Goal: Transaction & Acquisition: Purchase product/service

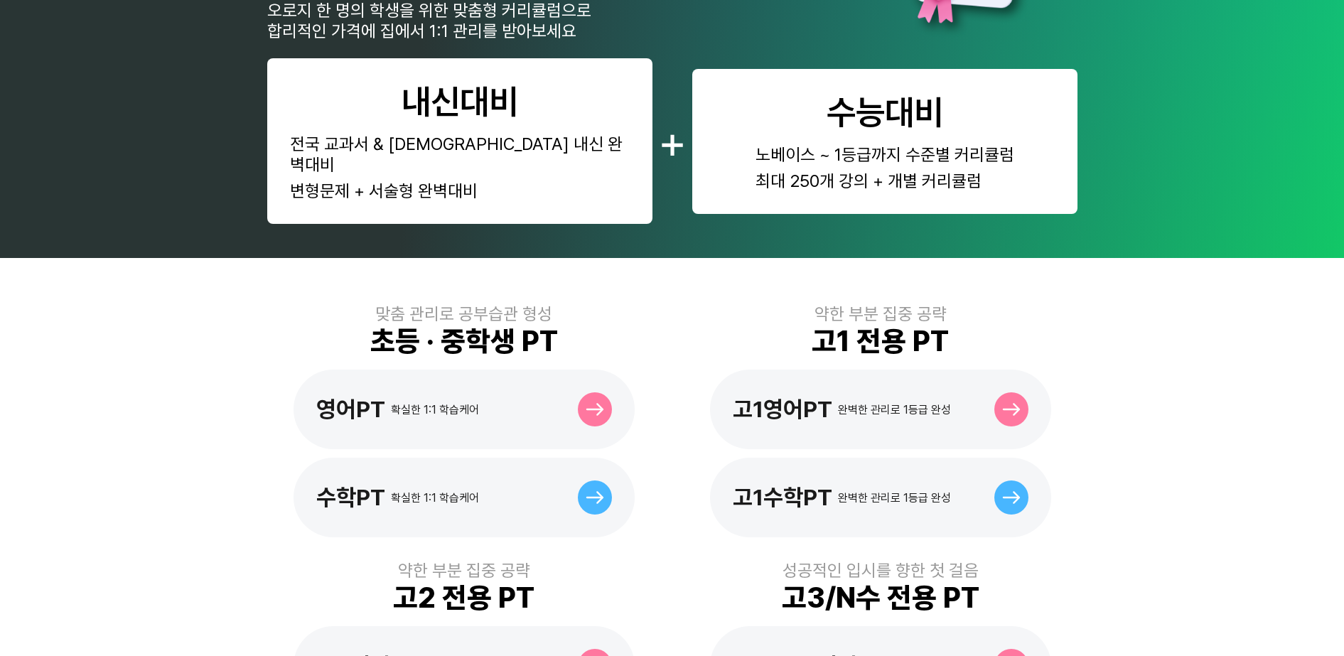
scroll to position [267, 0]
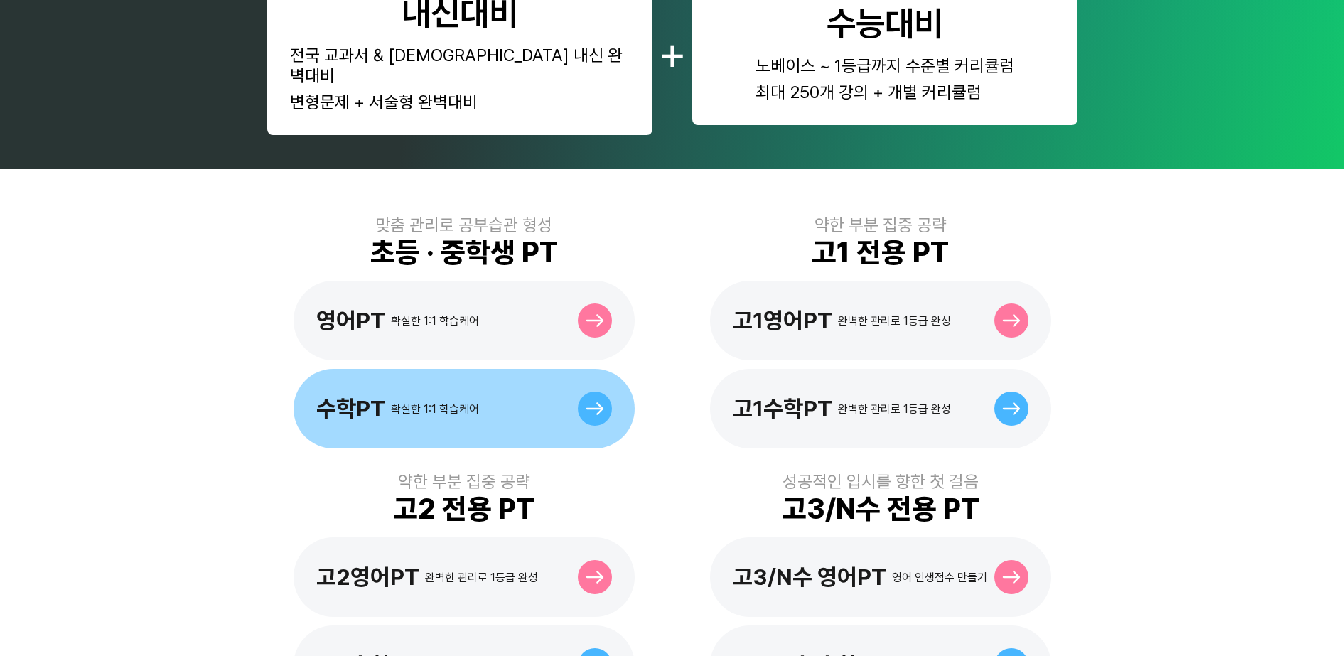
click at [514, 379] on div "수학PT 확실한 1:1 학습케어" at bounding box center [464, 409] width 341 height 80
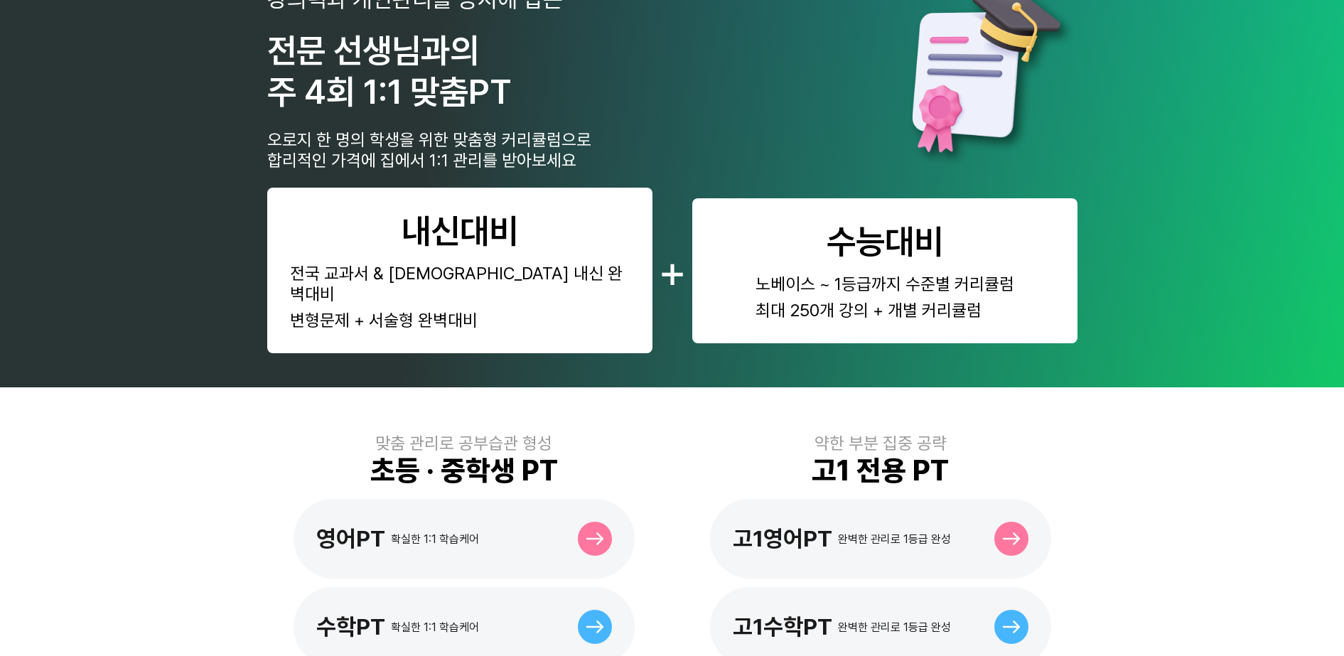
scroll to position [89, 0]
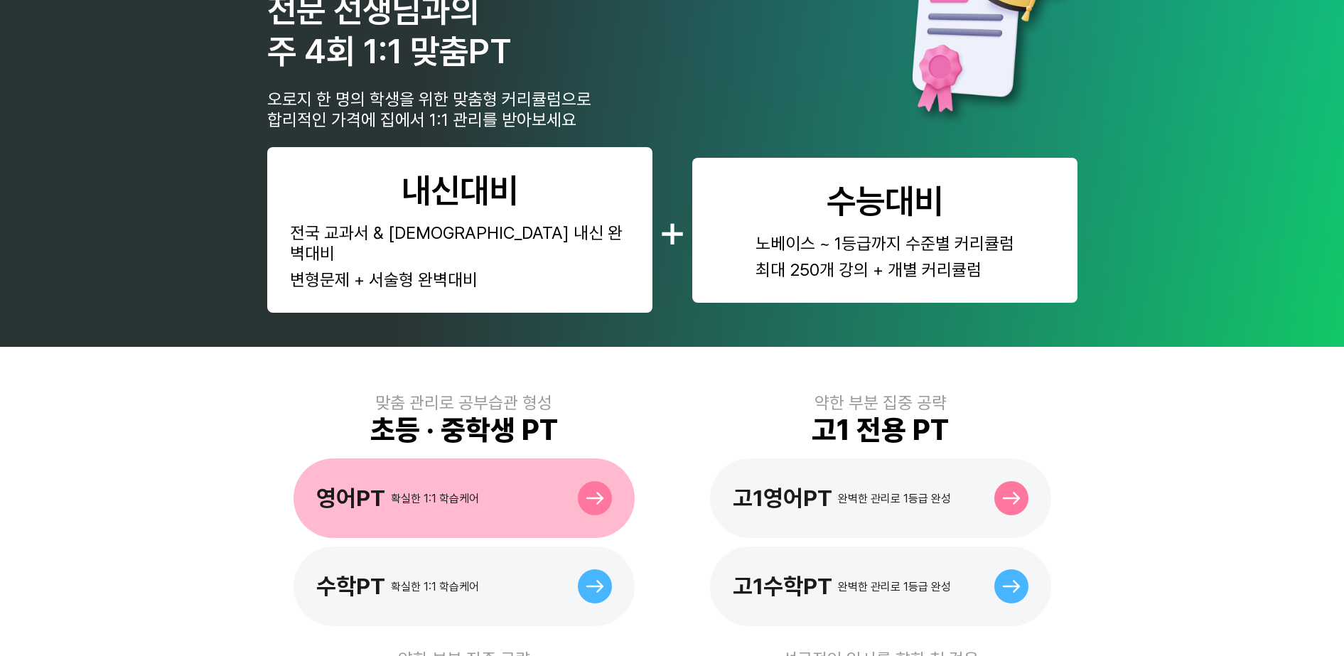
click at [530, 459] on div "영어PT 확실한 1:1 학습케어" at bounding box center [464, 499] width 341 height 80
